Goal: Submit feedback/report problem

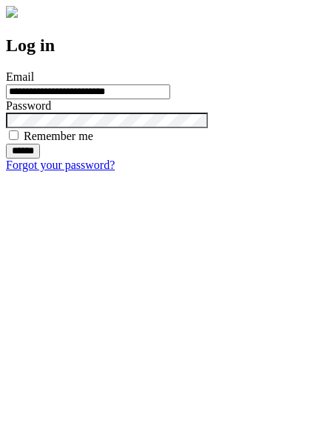
click at [40, 159] on input "******" at bounding box center [23, 151] width 34 height 15
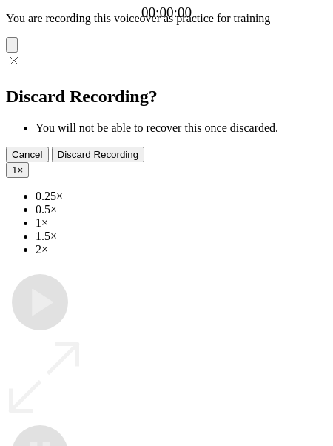
type input "**********"
